Goal: Task Accomplishment & Management: Complete application form

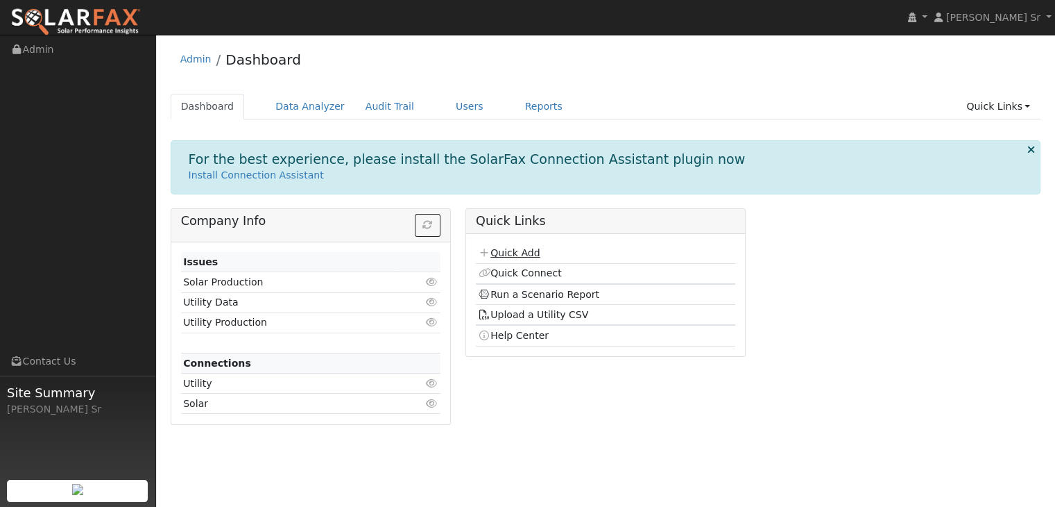
click at [525, 250] on link "Quick Add" at bounding box center [509, 252] width 62 height 11
click at [445, 106] on link "Users" at bounding box center [469, 107] width 49 height 26
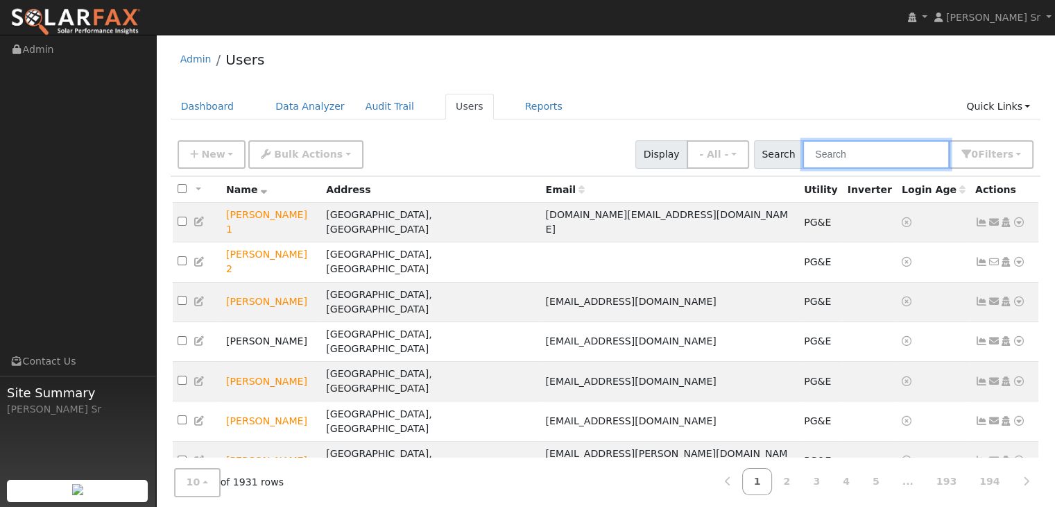
click at [852, 158] on input "text" at bounding box center [876, 154] width 147 height 28
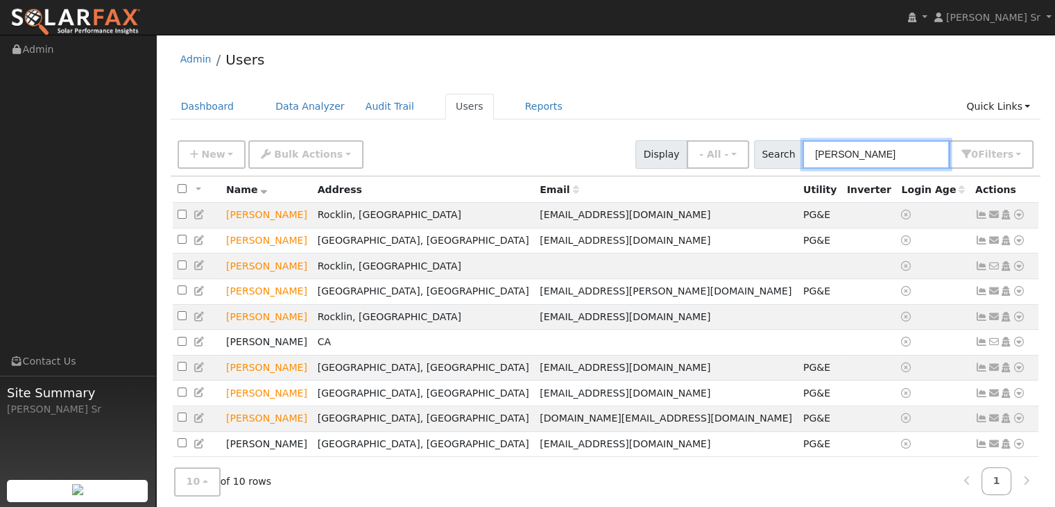
type input "[PERSON_NAME]"
